Goal: Navigation & Orientation: Understand site structure

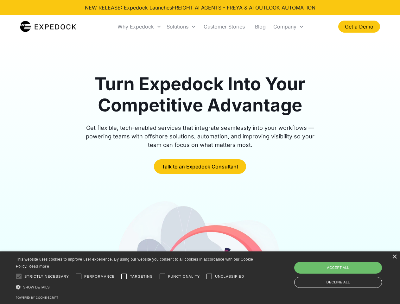
click at [140, 27] on div "Why Expedock" at bounding box center [135, 26] width 36 height 6
click at [181, 27] on div "Solutions" at bounding box center [177, 26] width 22 height 6
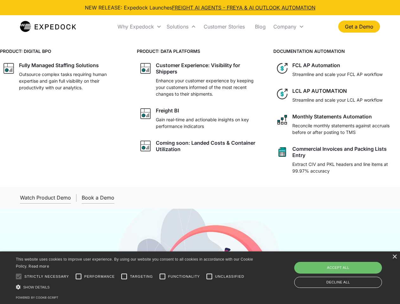
click at [288, 27] on div "Company" at bounding box center [284, 26] width 23 height 6
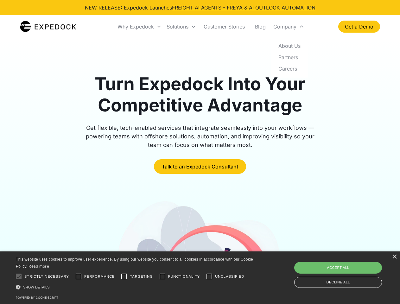
click at [19, 276] on div at bounding box center [18, 276] width 13 height 13
click at [78, 276] on input "Performance" at bounding box center [78, 276] width 13 height 13
checkbox input "true"
click at [124, 276] on input "Targeting" at bounding box center [124, 276] width 13 height 13
checkbox input "true"
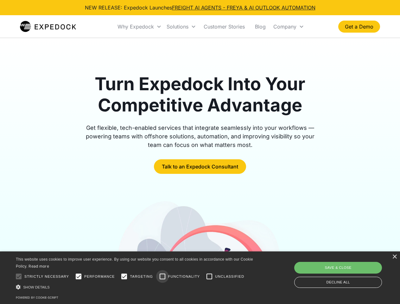
click at [162, 276] on input "Functionality" at bounding box center [162, 276] width 13 height 13
checkbox input "true"
click at [209, 276] on input "Unclassified" at bounding box center [209, 276] width 13 height 13
checkbox input "true"
click at [135, 287] on div "Show details Hide details" at bounding box center [135, 286] width 239 height 7
